Goal: Task Accomplishment & Management: Use online tool/utility

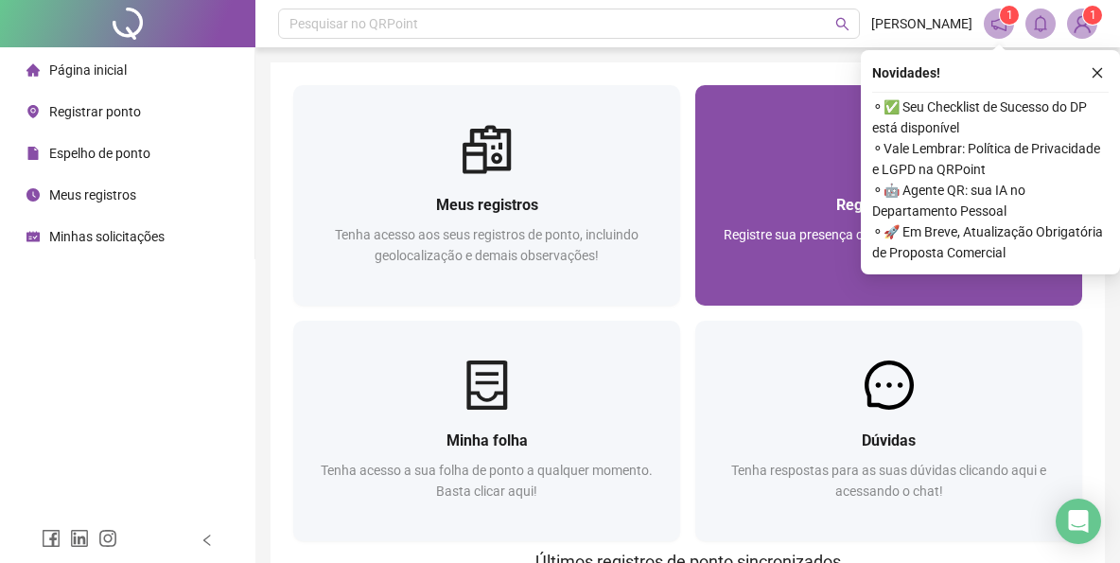
click at [828, 191] on div "Registrar ponto Registre sua presença com rapidez e segurança clicando aqui!" at bounding box center [888, 240] width 387 height 132
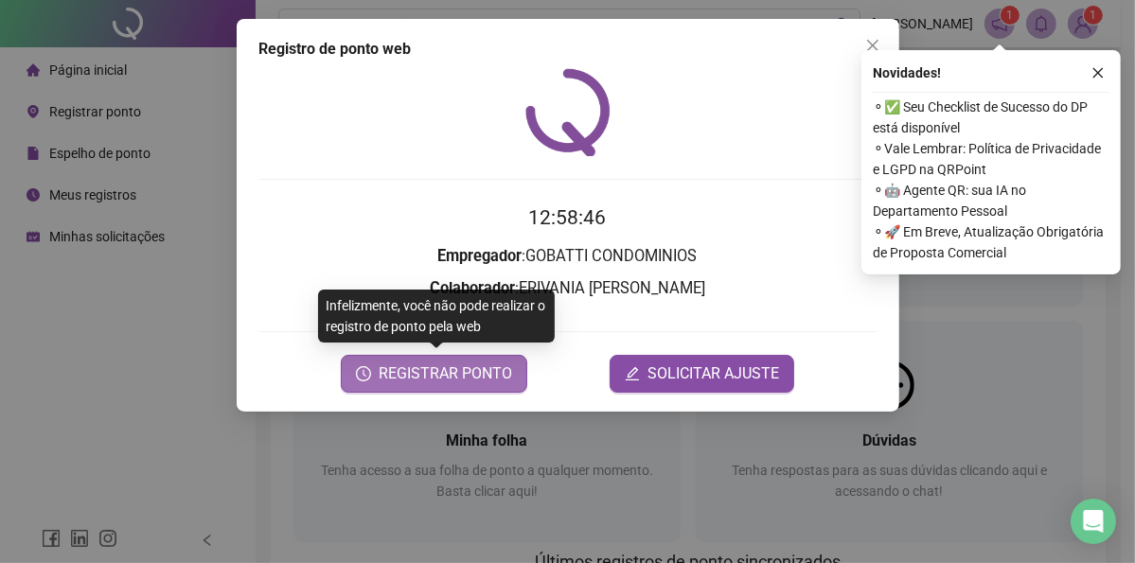
click at [439, 379] on span "REGISTRAR PONTO" at bounding box center [445, 373] width 133 height 23
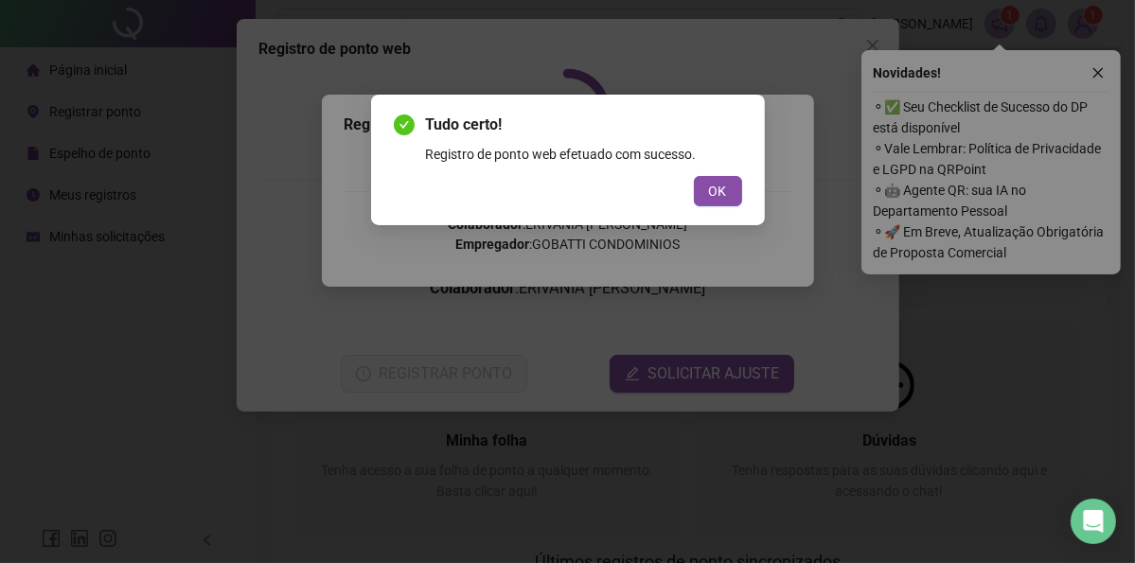
drag, startPoint x: 730, startPoint y: 199, endPoint x: 725, endPoint y: 183, distance: 16.8
click at [731, 198] on button "OK" at bounding box center [718, 191] width 48 height 30
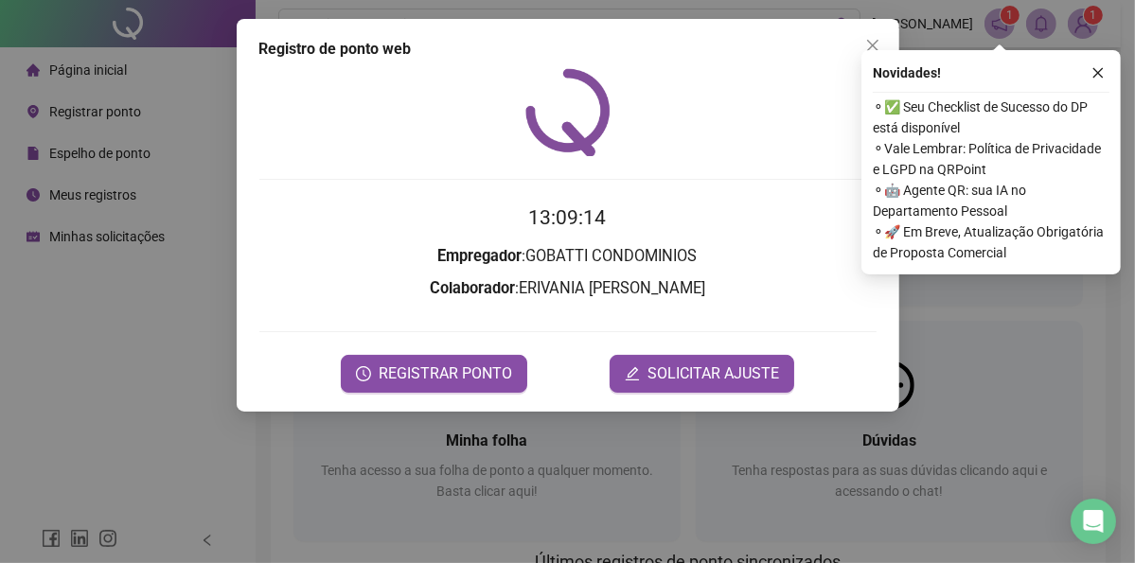
click at [900, 170] on span "⚬ Vale Lembrar: Política de Privacidade e LGPD na QRPoint" at bounding box center [990, 159] width 237 height 42
click at [801, 44] on div "Registro de ponto web" at bounding box center [567, 49] width 617 height 23
click at [872, 38] on icon "close" at bounding box center [872, 45] width 15 height 15
